Goal: Information Seeking & Learning: Check status

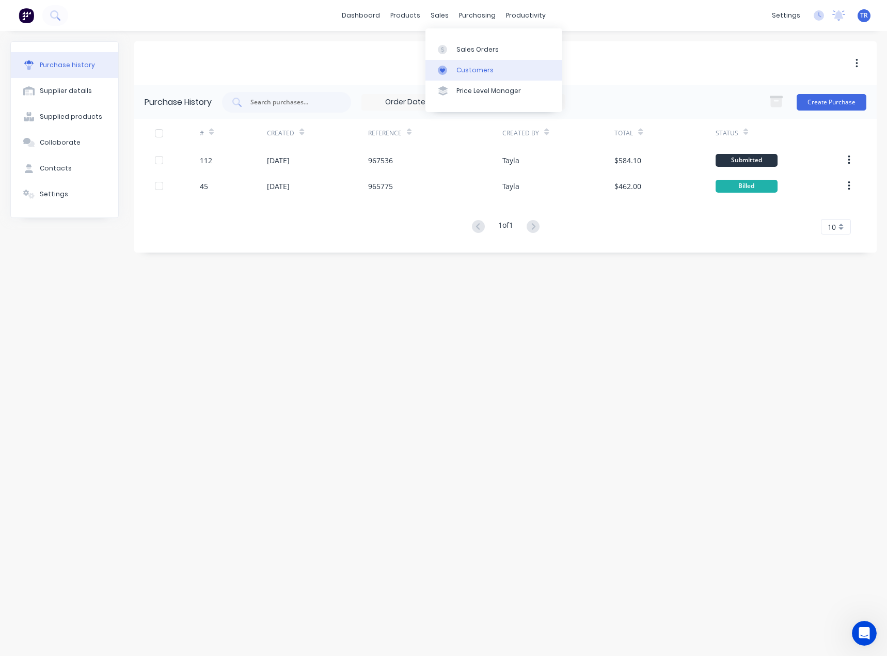
click at [451, 68] on div at bounding box center [445, 70] width 15 height 9
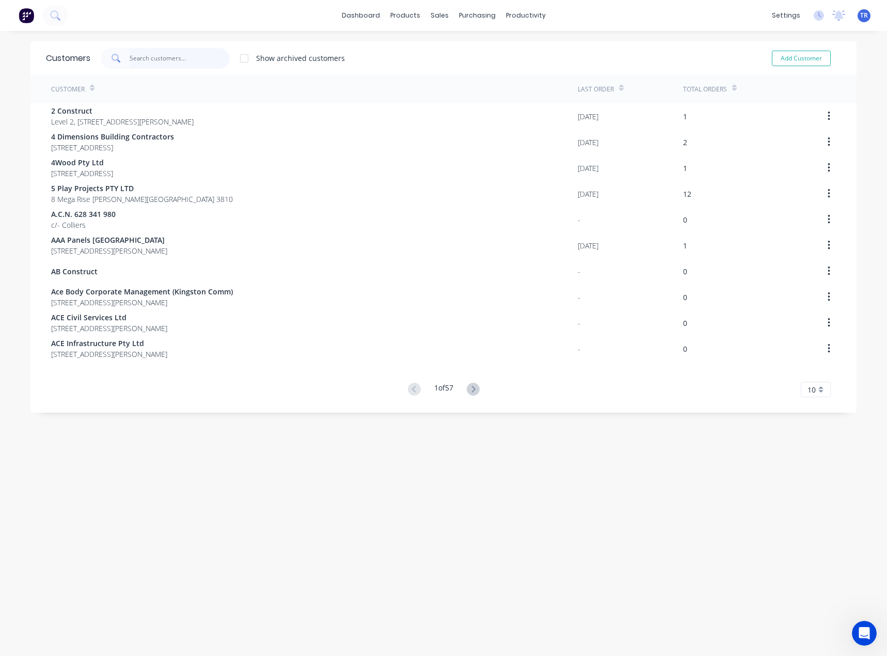
click at [187, 61] on input "text" at bounding box center [180, 58] width 101 height 21
type input "t"
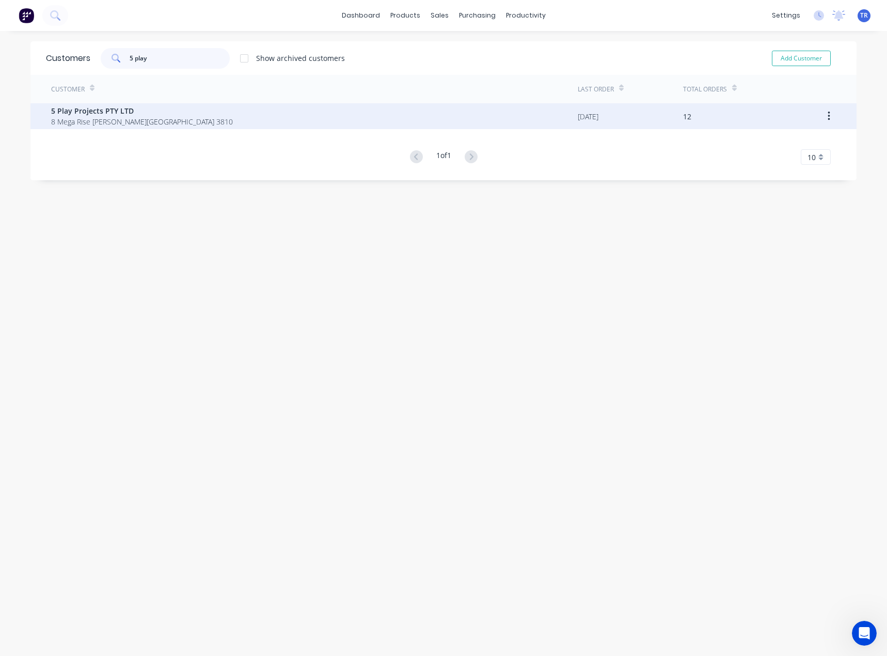
type input "5 play"
click at [112, 116] on span "8 Mega Rise [PERSON_NAME][GEOGRAPHIC_DATA] 3810" at bounding box center [142, 121] width 182 height 11
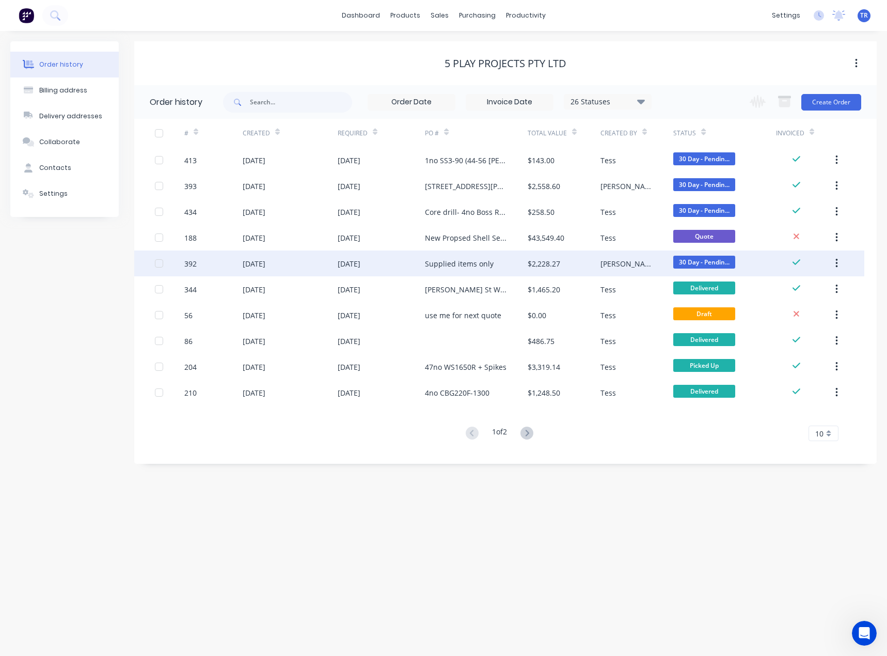
click at [497, 259] on div "Supplied items only" at bounding box center [476, 263] width 102 height 26
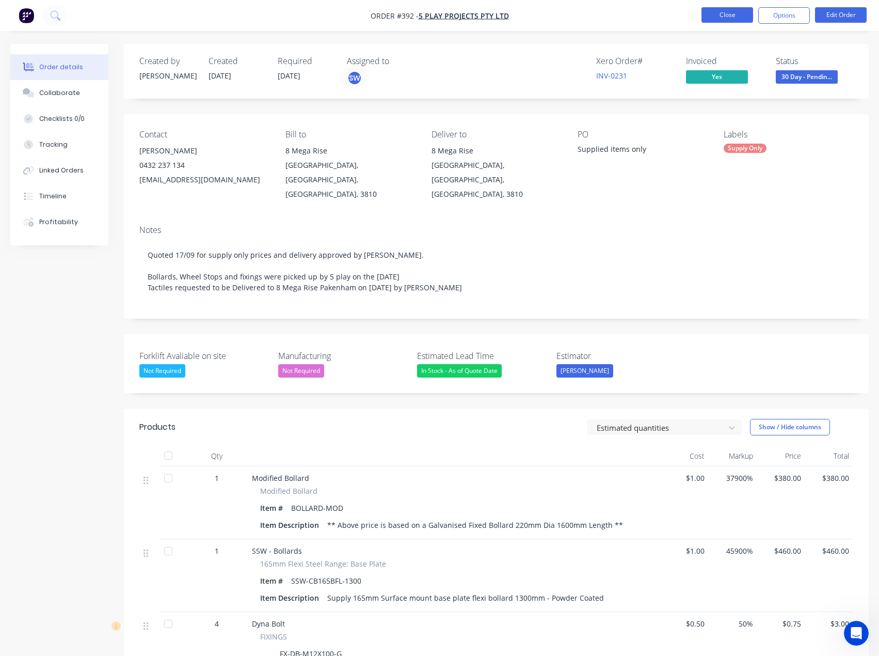
click at [736, 21] on button "Close" at bounding box center [728, 14] width 52 height 15
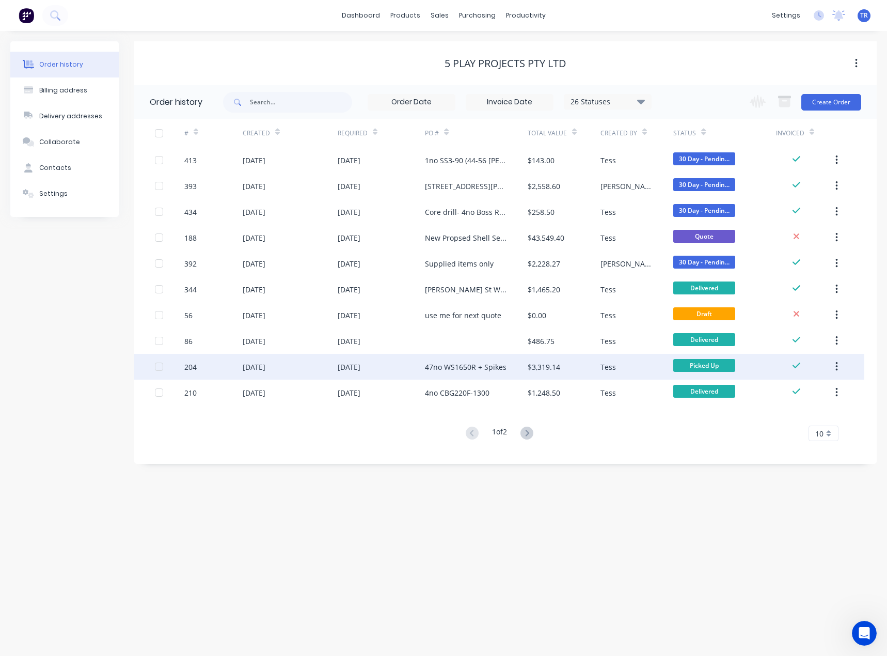
click at [499, 360] on div "47no WS1650R + Spikes" at bounding box center [476, 367] width 102 height 26
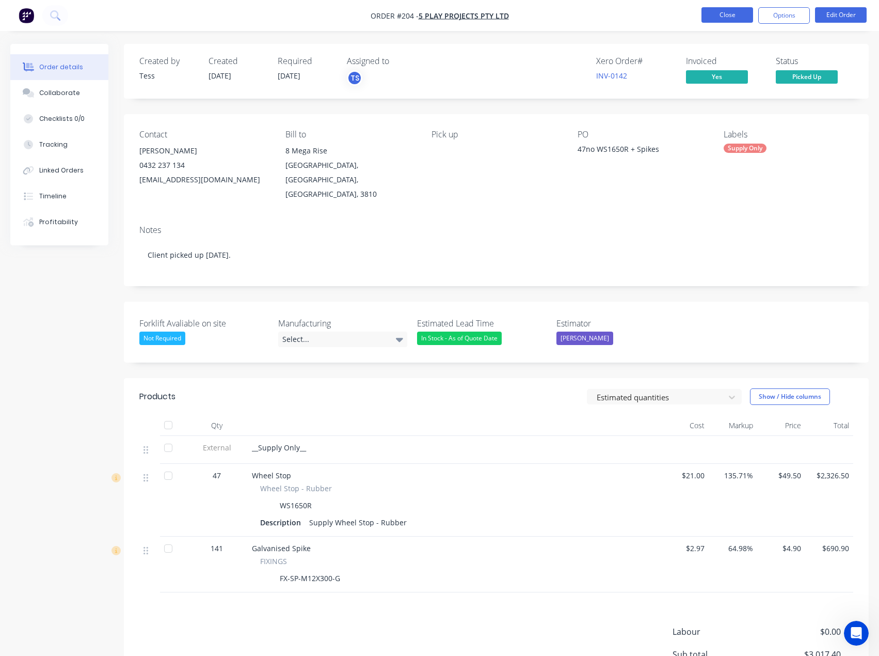
click at [714, 14] on button "Close" at bounding box center [728, 14] width 52 height 15
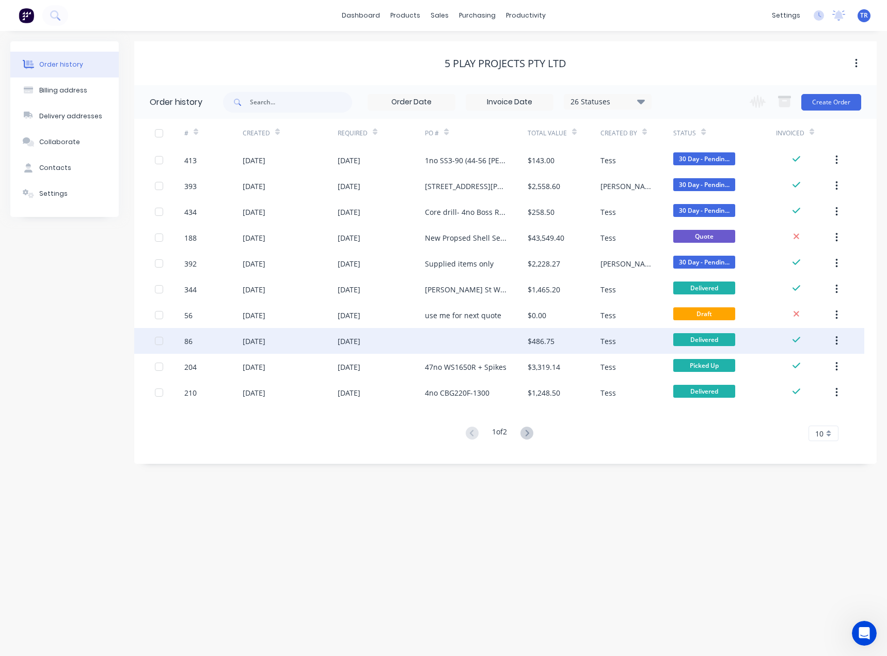
click at [561, 345] on div "$486.75" at bounding box center [564, 341] width 73 height 26
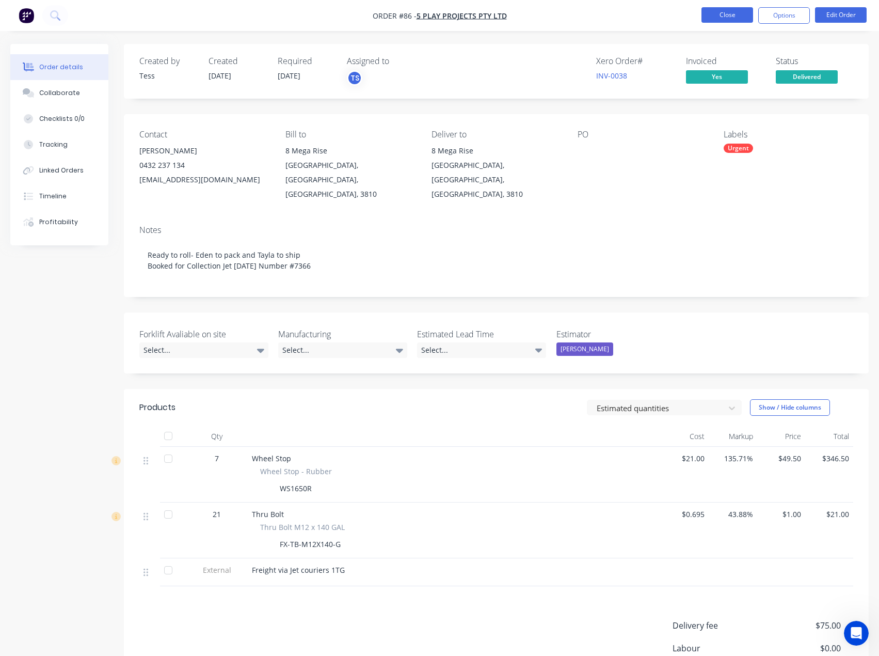
click at [727, 22] on button "Close" at bounding box center [728, 14] width 52 height 15
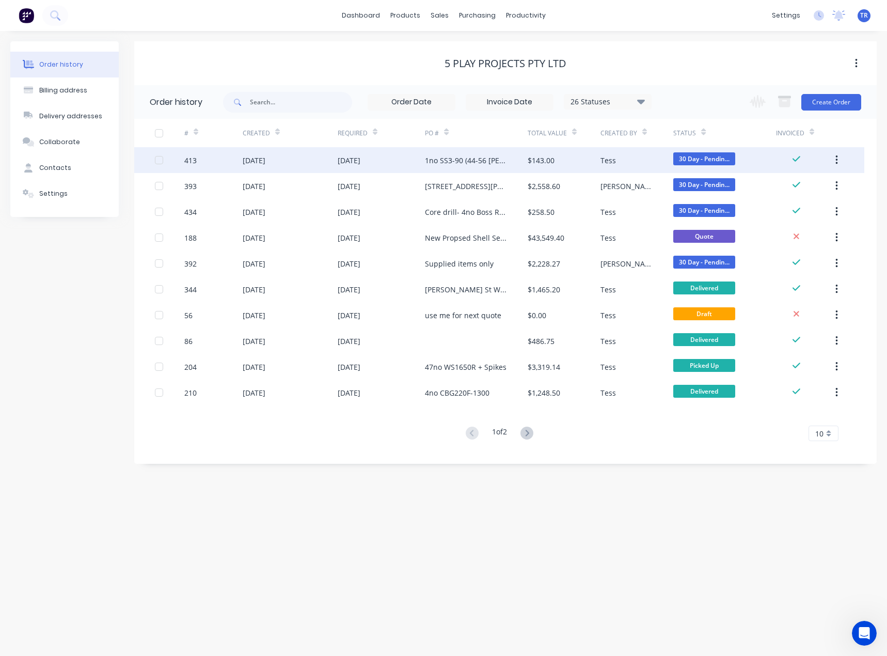
click at [528, 155] on div "$143.00" at bounding box center [541, 160] width 27 height 11
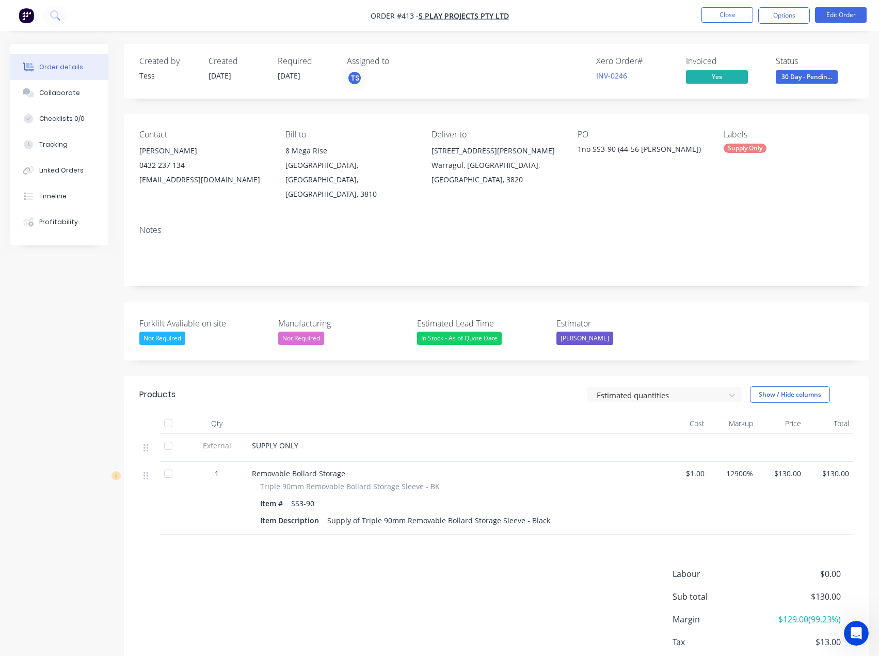
scroll to position [48, 0]
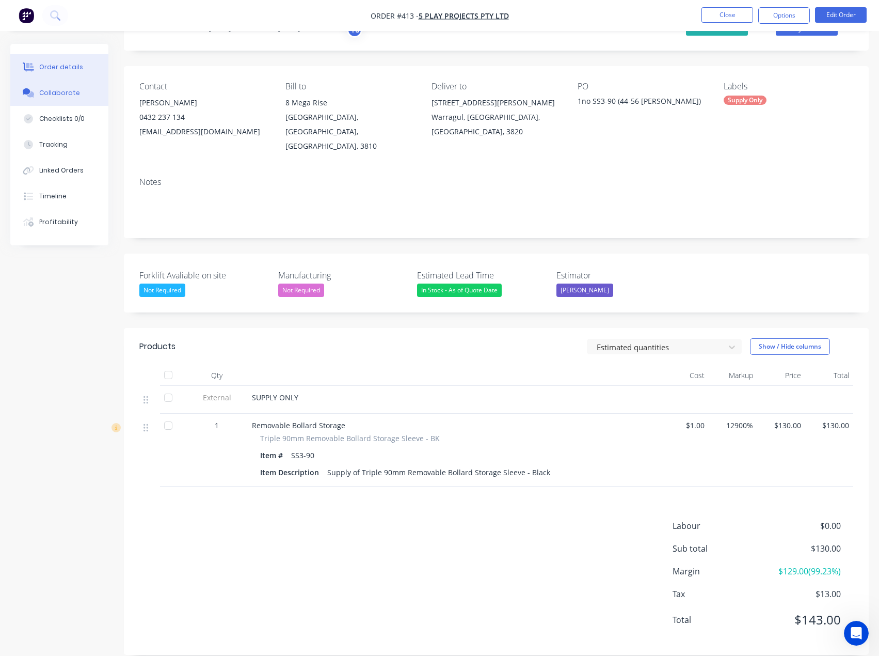
click at [82, 96] on button "Collaborate" at bounding box center [59, 93] width 98 height 26
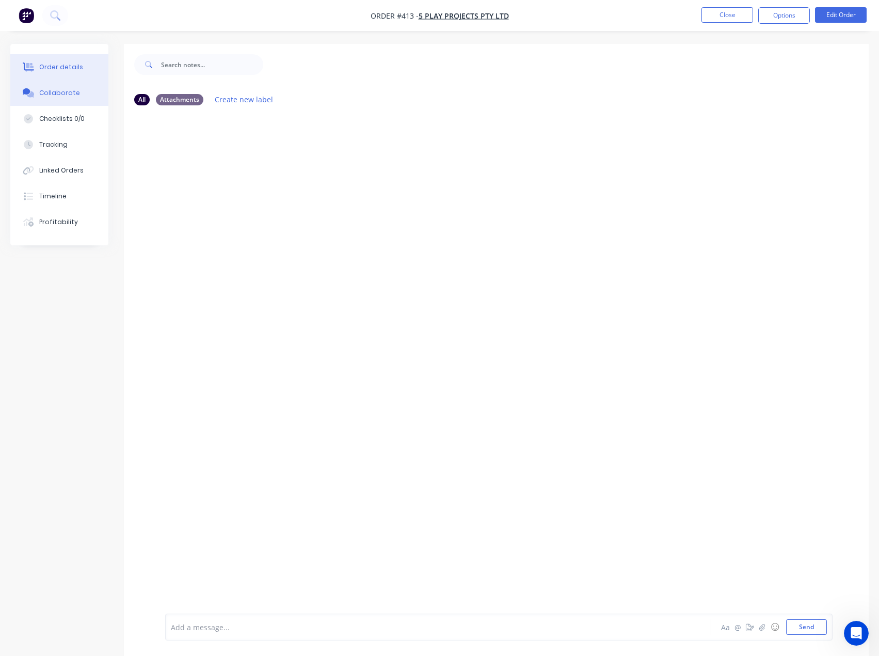
click at [78, 73] on button "Order details" at bounding box center [59, 67] width 98 height 26
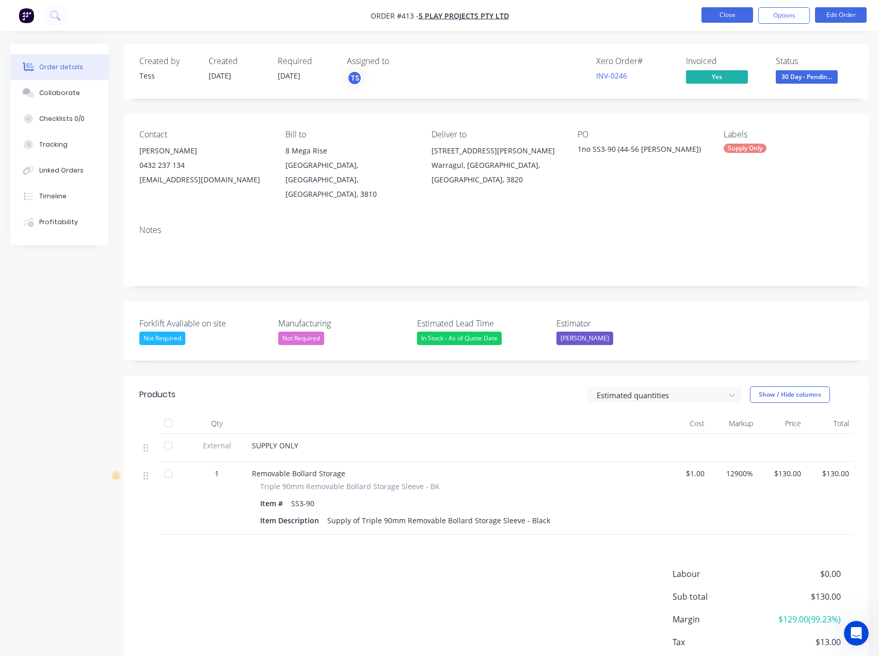
click at [723, 11] on button "Close" at bounding box center [728, 14] width 52 height 15
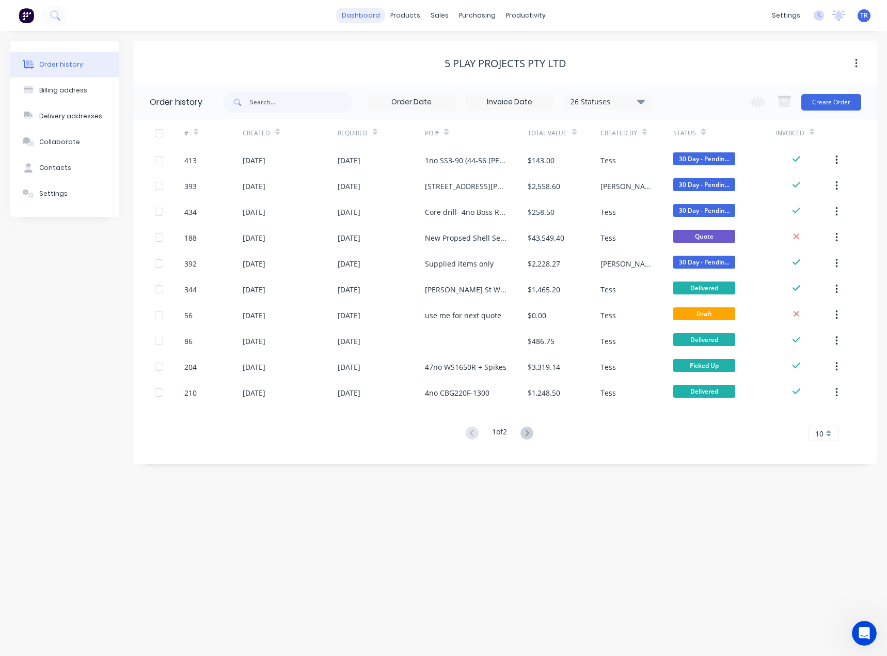
click at [353, 11] on link "dashboard" at bounding box center [361, 15] width 49 height 15
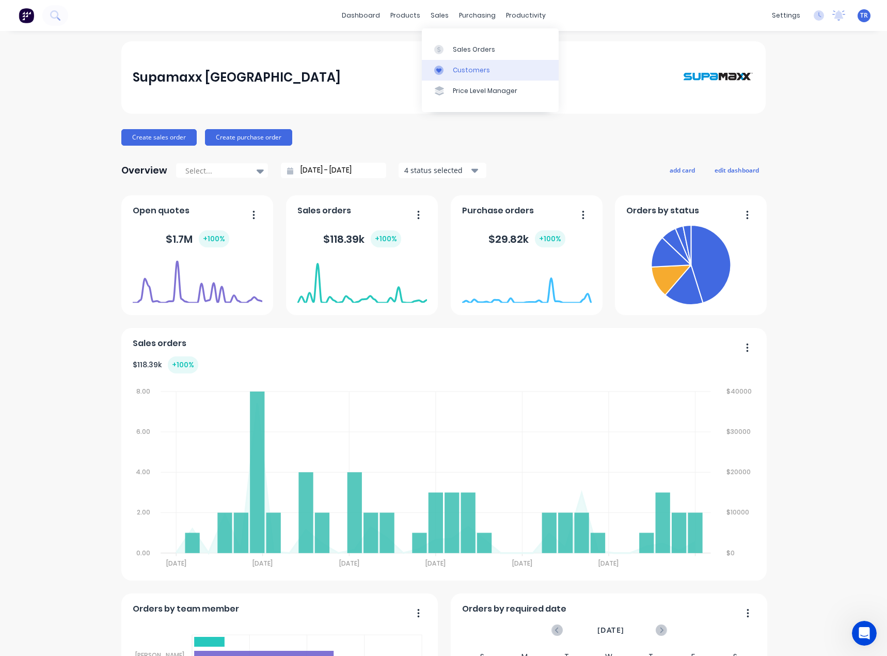
click at [433, 65] on link "Customers" at bounding box center [490, 70] width 137 height 21
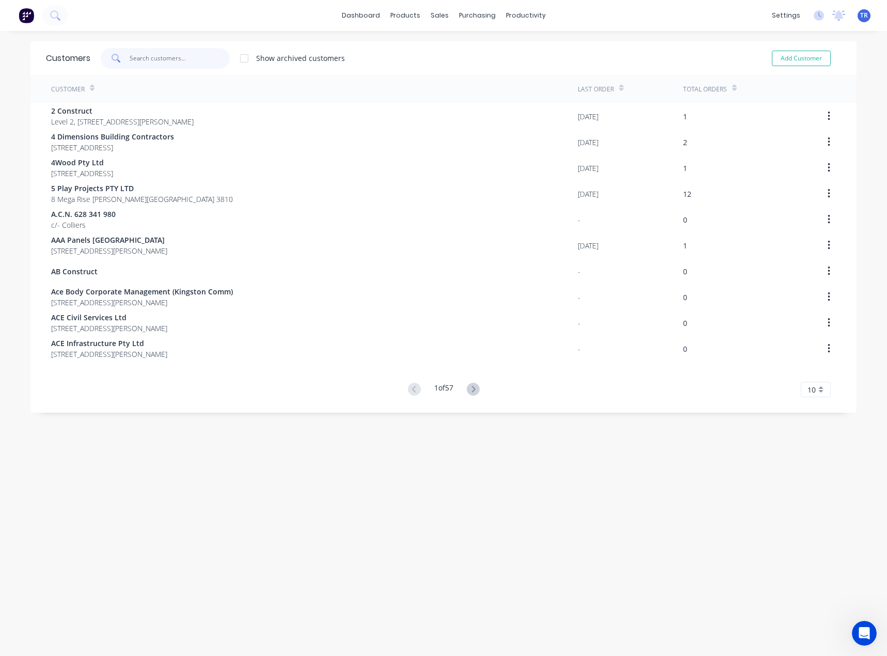
click at [156, 61] on input "text" at bounding box center [180, 58] width 101 height 21
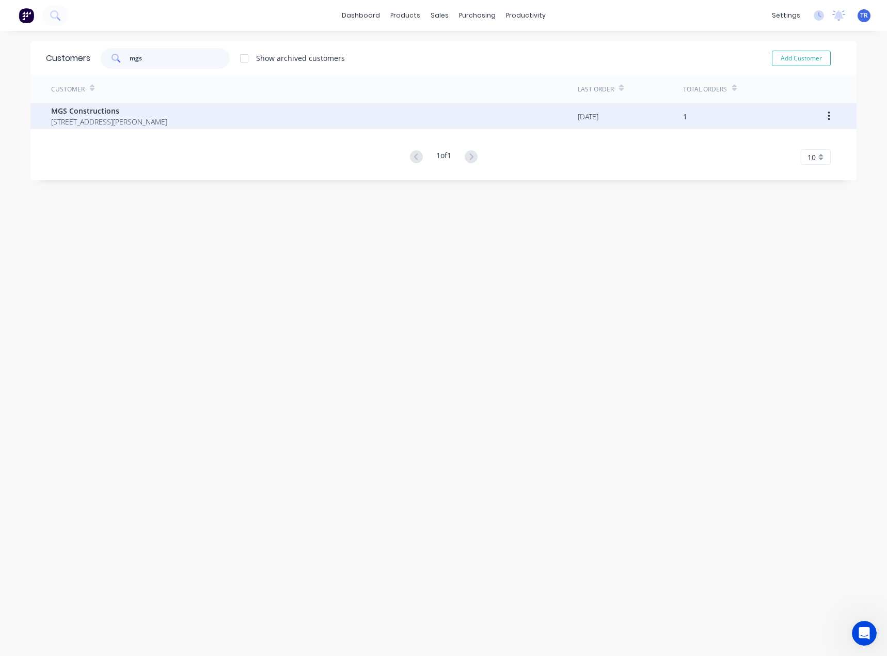
type input "mgs"
click at [168, 128] on div "MGS Constructions [STREET_ADDRESS][PERSON_NAME]" at bounding box center [314, 116] width 527 height 26
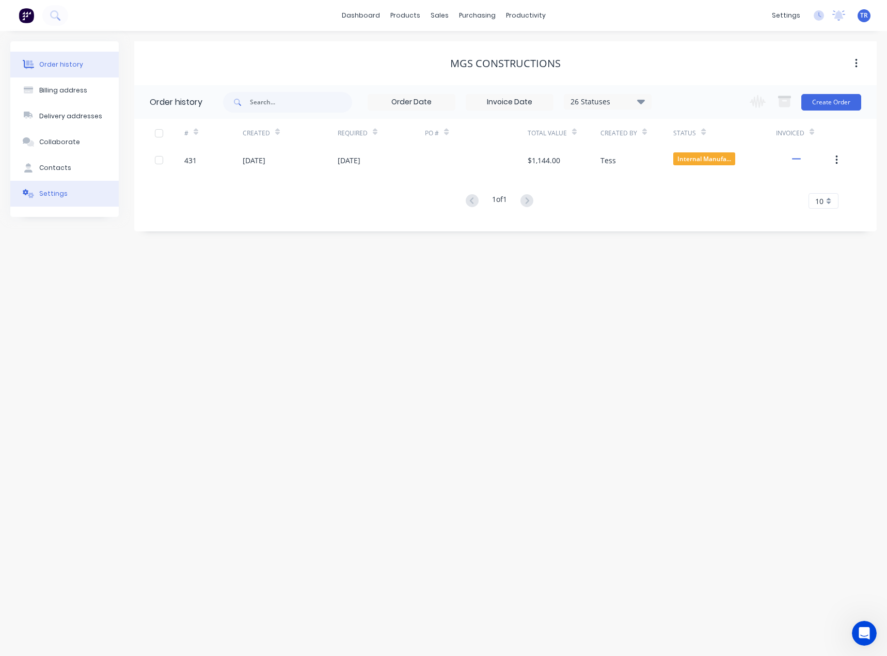
click at [67, 192] on button "Settings" at bounding box center [64, 194] width 108 height 26
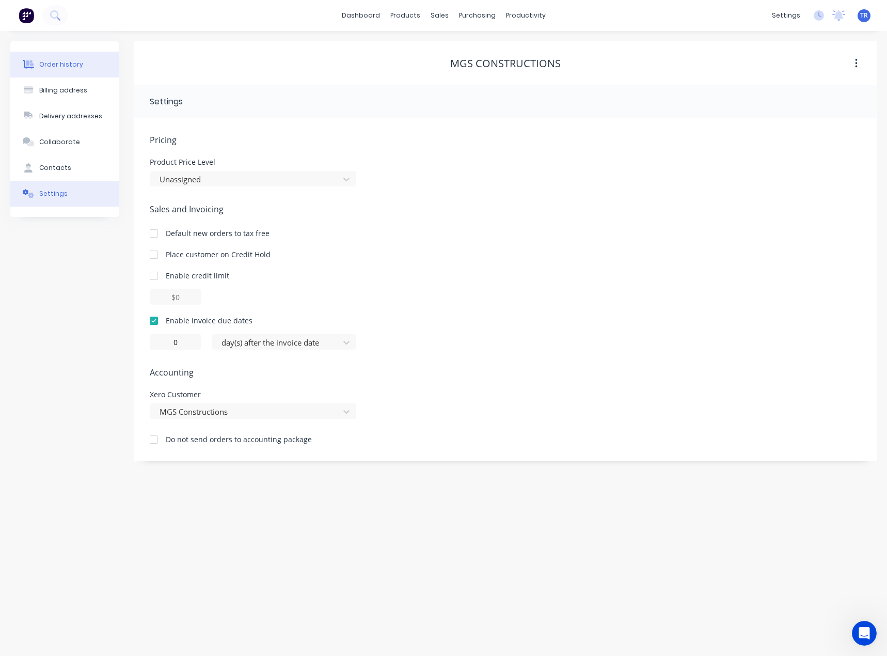
click at [92, 75] on button "Order history" at bounding box center [64, 65] width 108 height 26
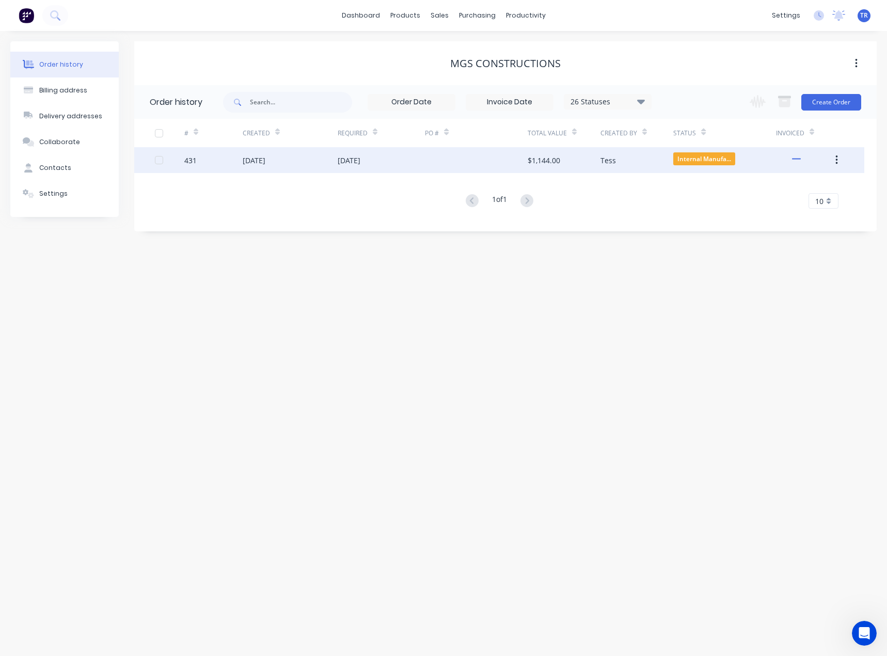
click at [266, 170] on div "[DATE]" at bounding box center [290, 160] width 95 height 26
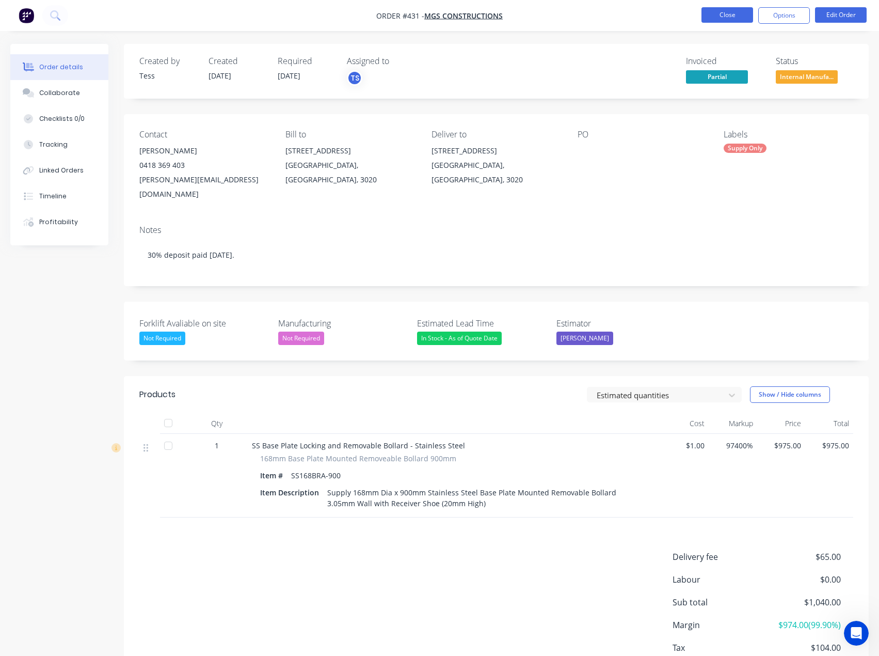
click at [728, 11] on button "Close" at bounding box center [728, 14] width 52 height 15
